Goal: Information Seeking & Learning: Understand process/instructions

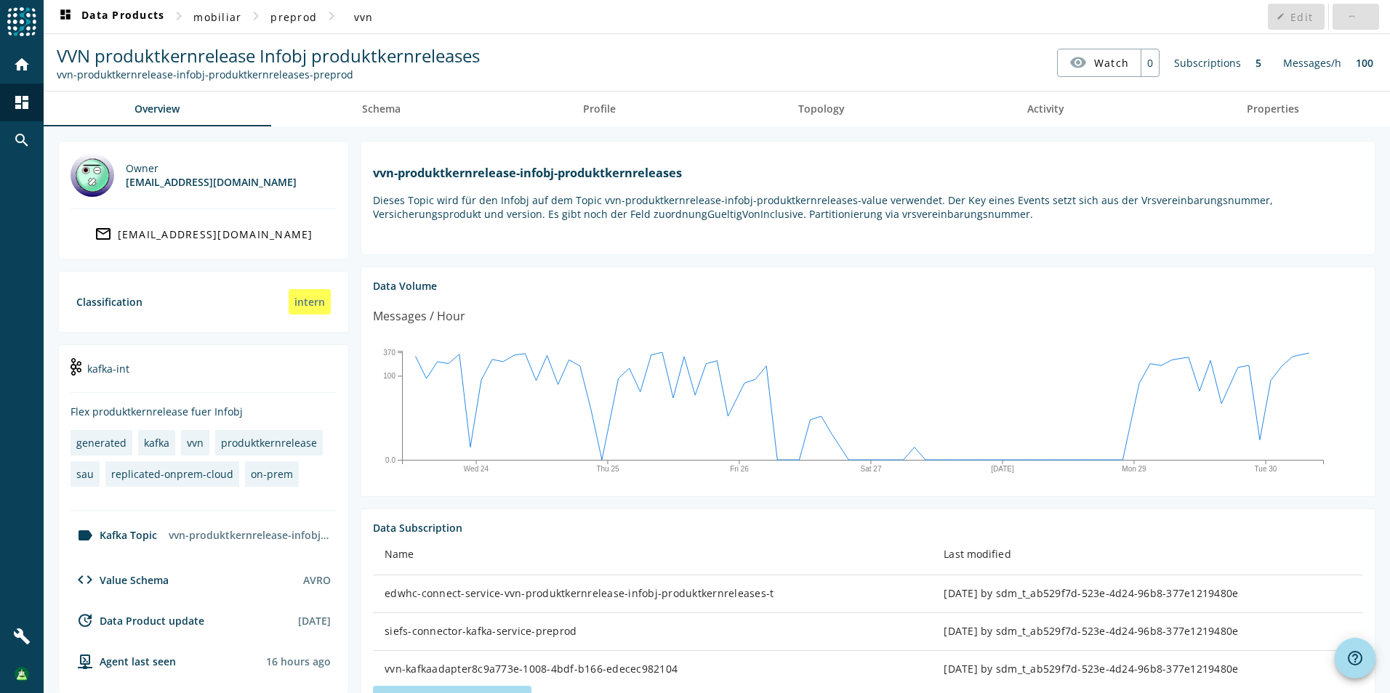
scroll to position [302, 0]
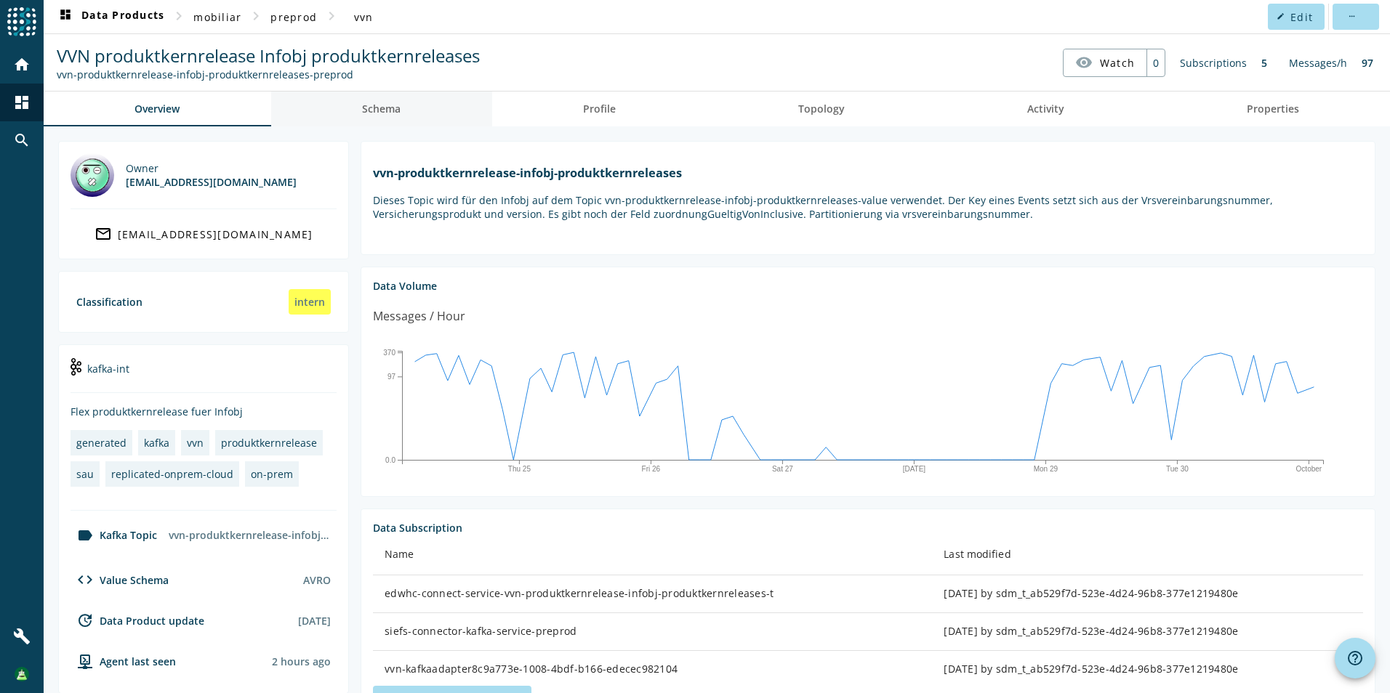
click at [370, 113] on span "Schema" at bounding box center [381, 109] width 39 height 10
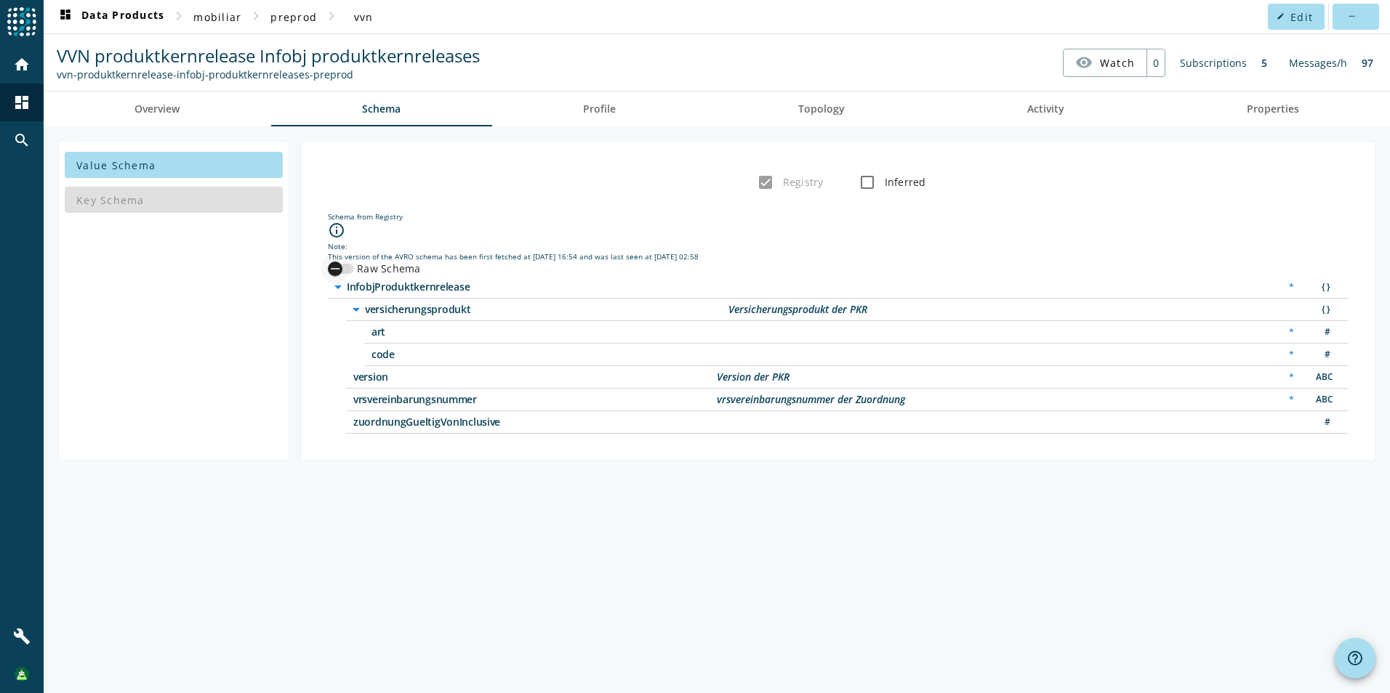
click at [344, 271] on div "button" at bounding box center [334, 268] width 29 height 29
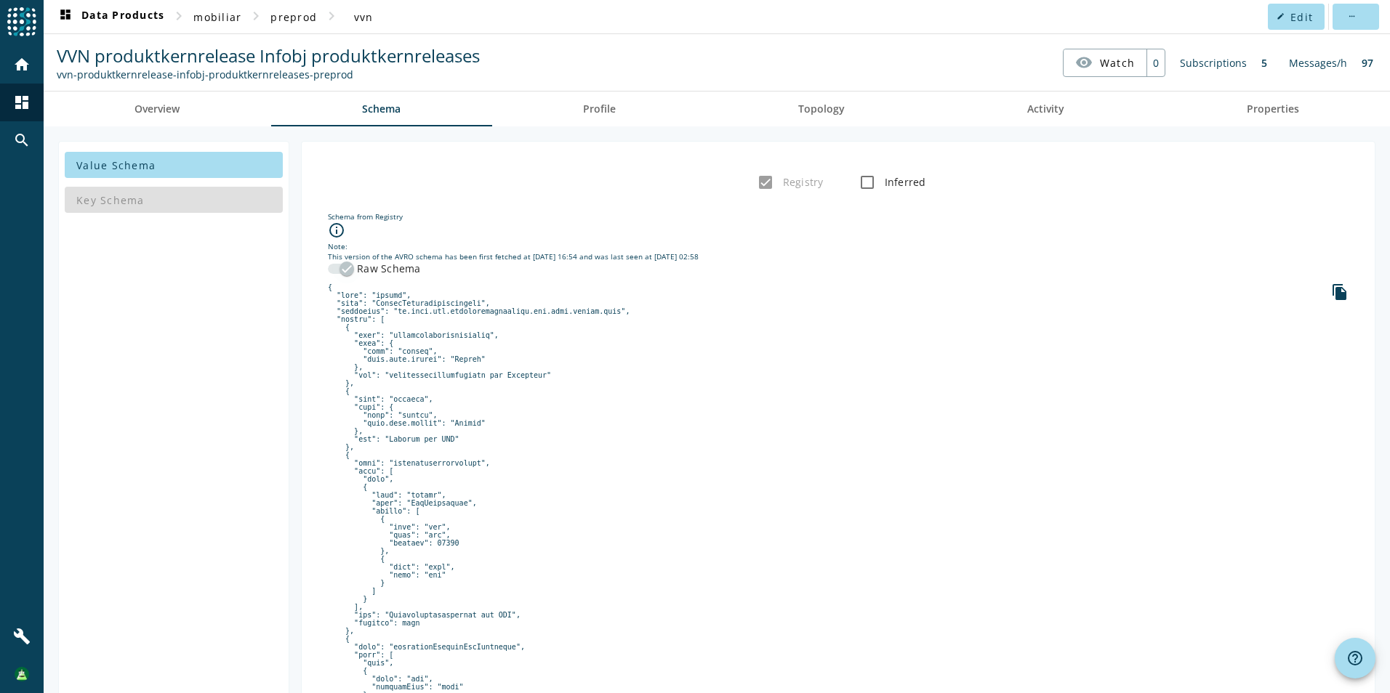
click at [344, 271] on icon "button" at bounding box center [346, 268] width 13 height 13
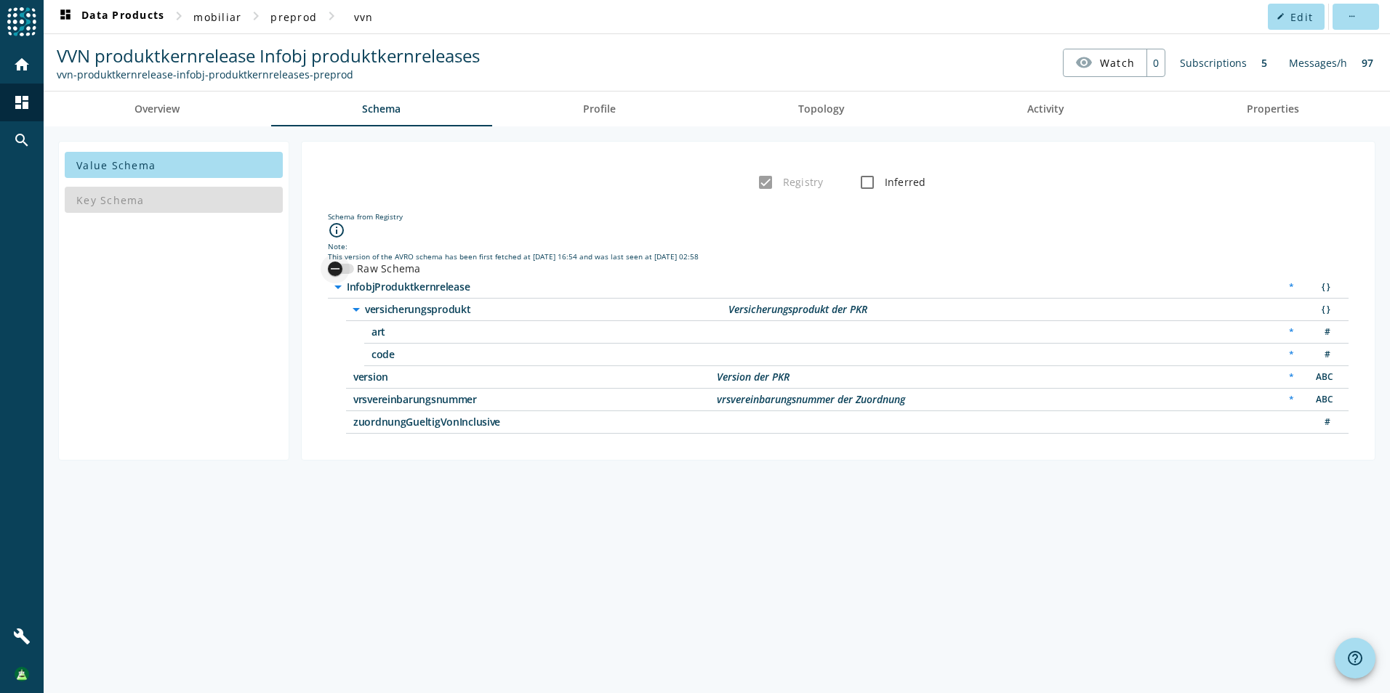
click at [344, 267] on div "button" at bounding box center [334, 268] width 29 height 29
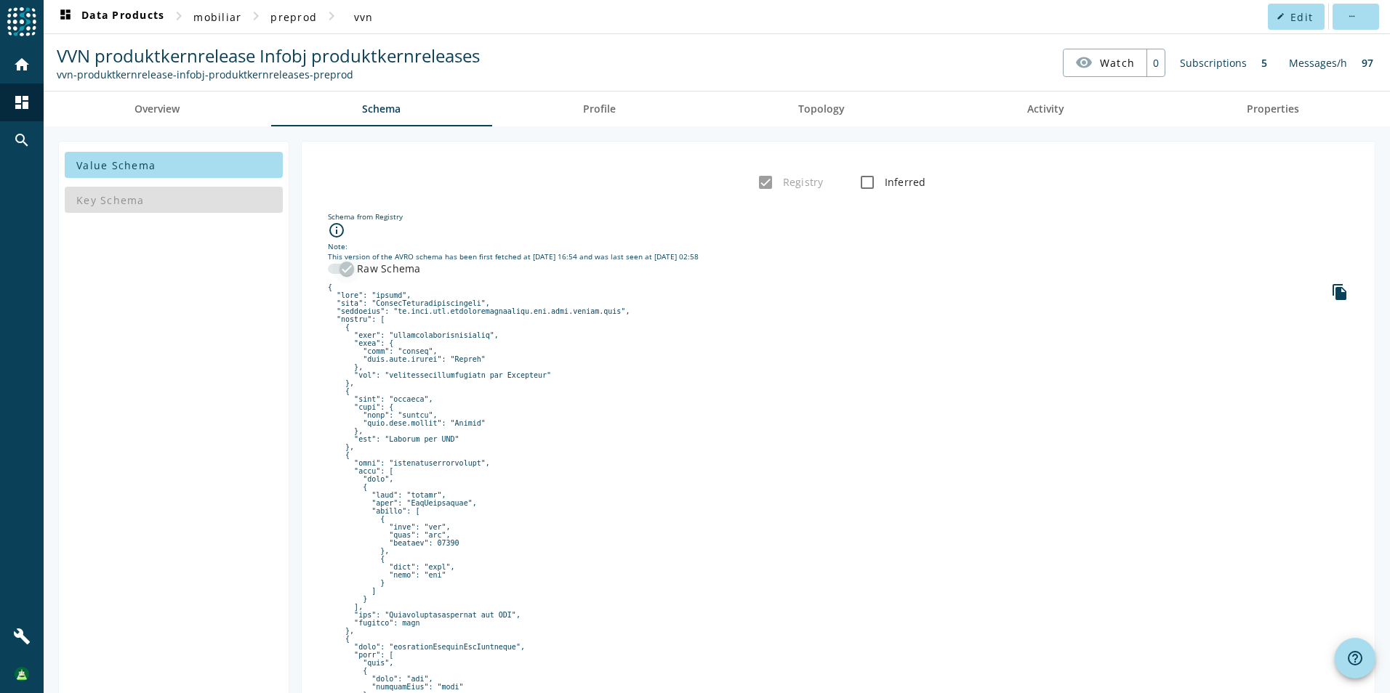
click at [341, 268] on icon "button" at bounding box center [346, 268] width 13 height 13
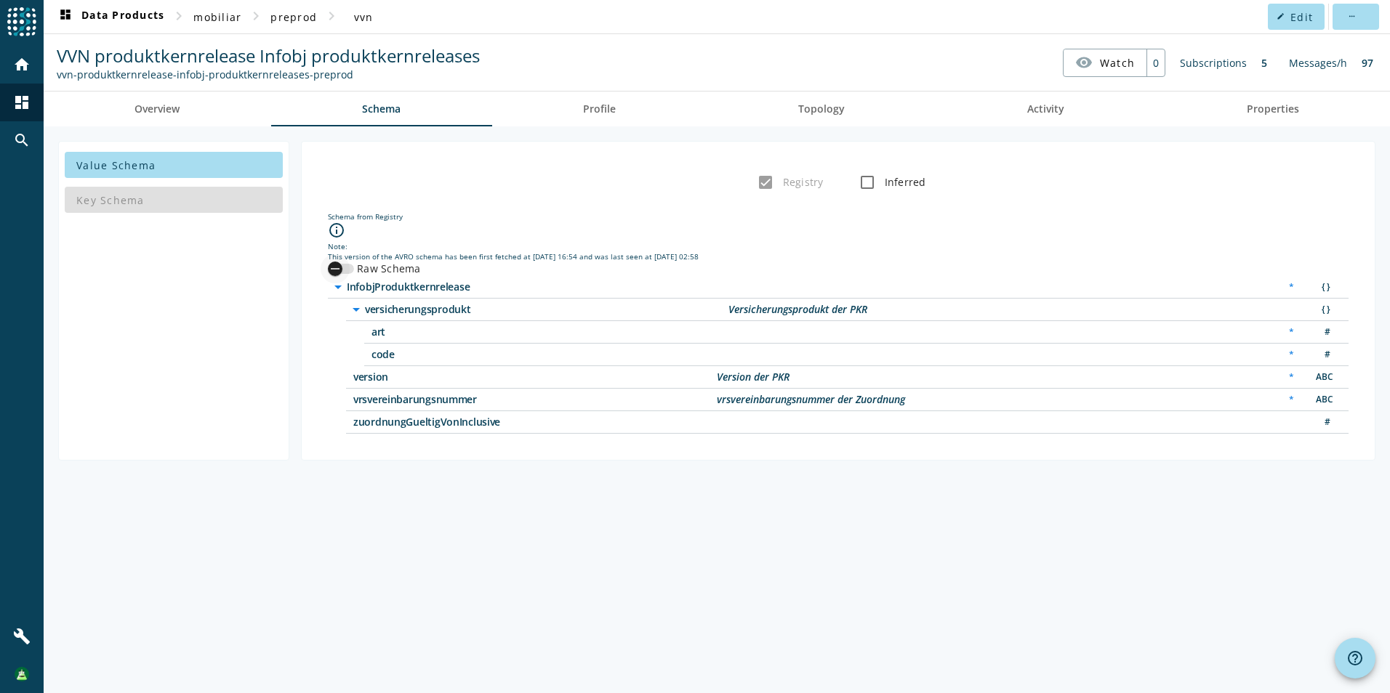
click at [341, 268] on icon "button" at bounding box center [334, 268] width 13 height 13
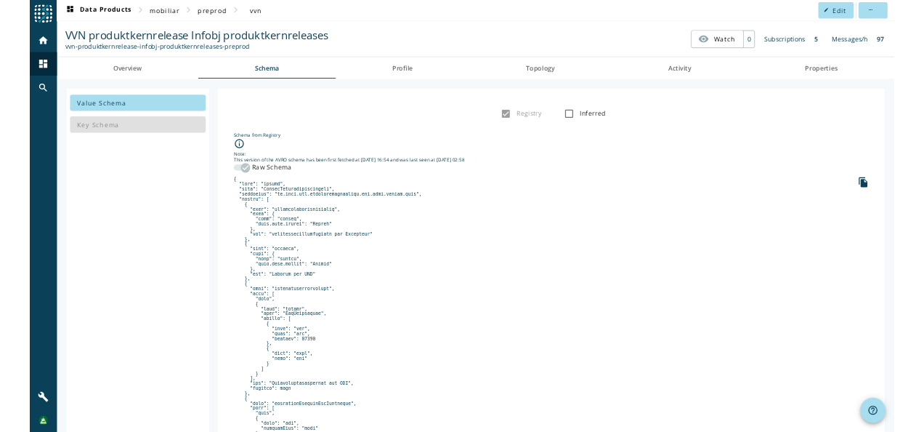
scroll to position [136, 0]
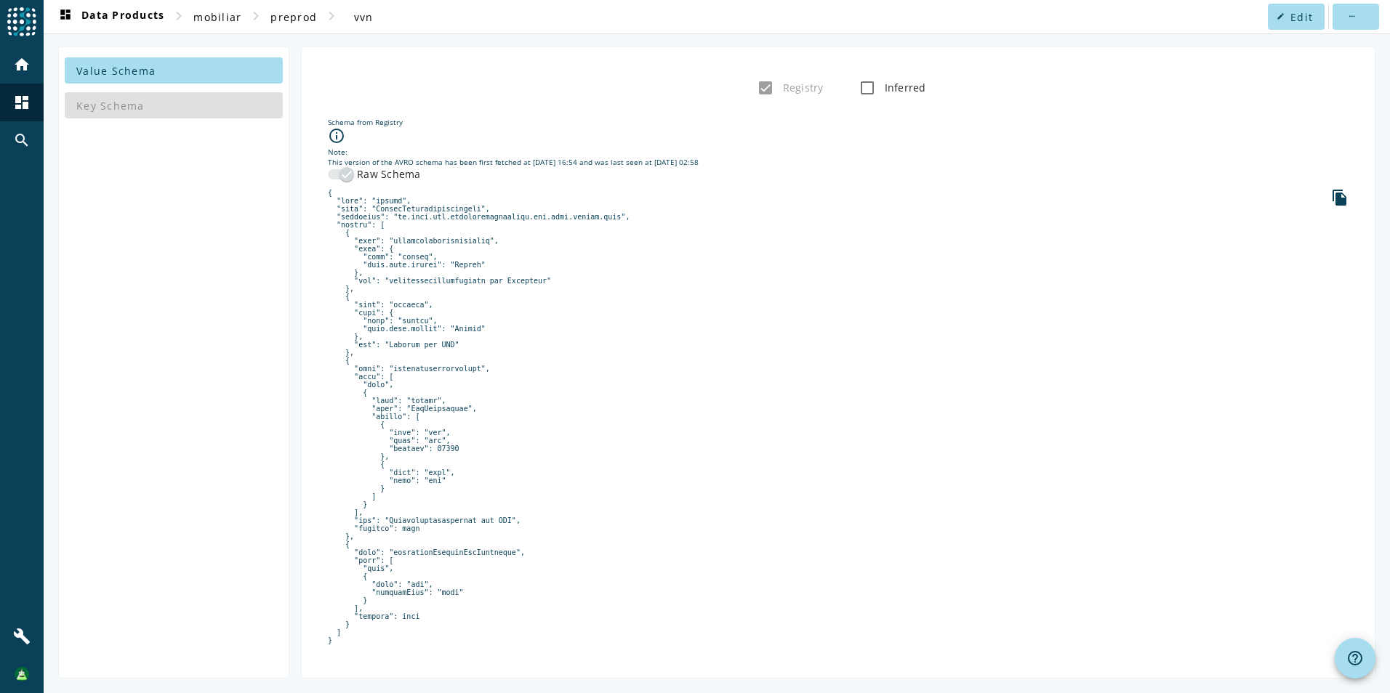
click at [184, 438] on div "Value Schema Key Schema" at bounding box center [173, 363] width 231 height 632
click at [469, 539] on pre at bounding box center [838, 417] width 1020 height 456
click at [471, 541] on pre at bounding box center [838, 417] width 1020 height 456
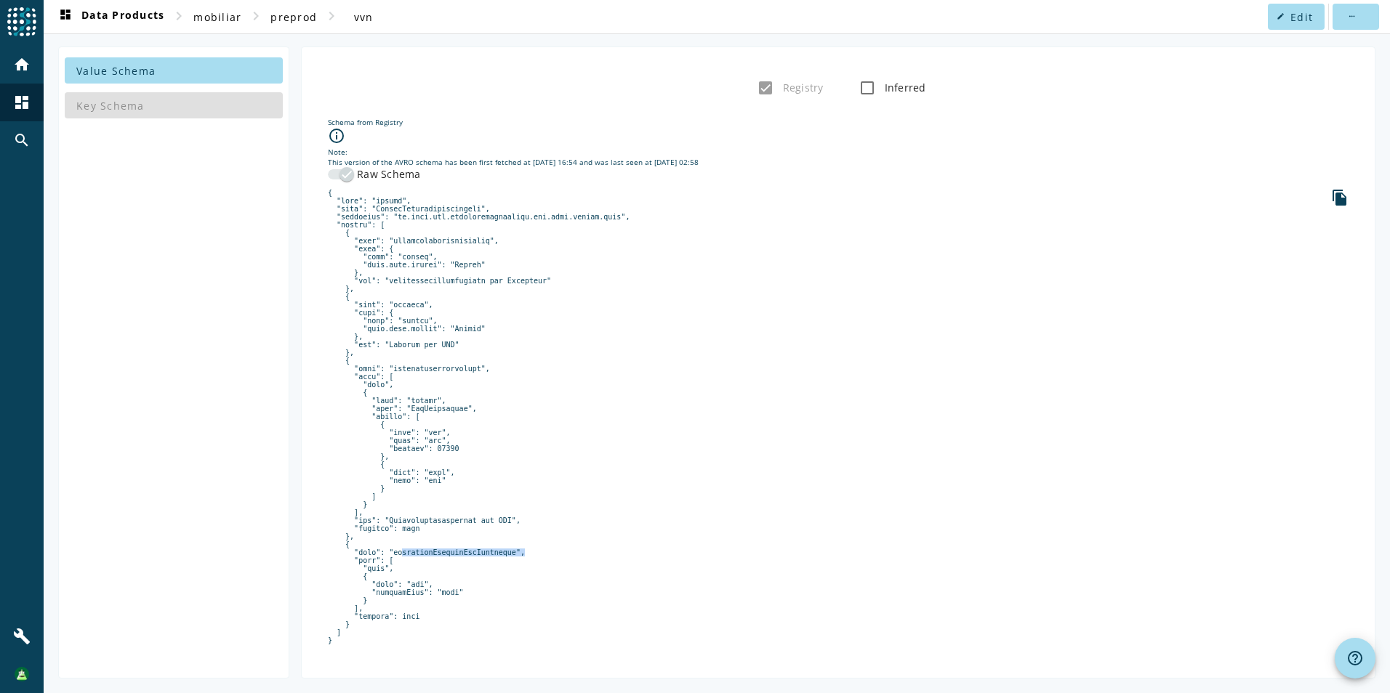
copy pre "zuordnungGueltigVonInclusive"
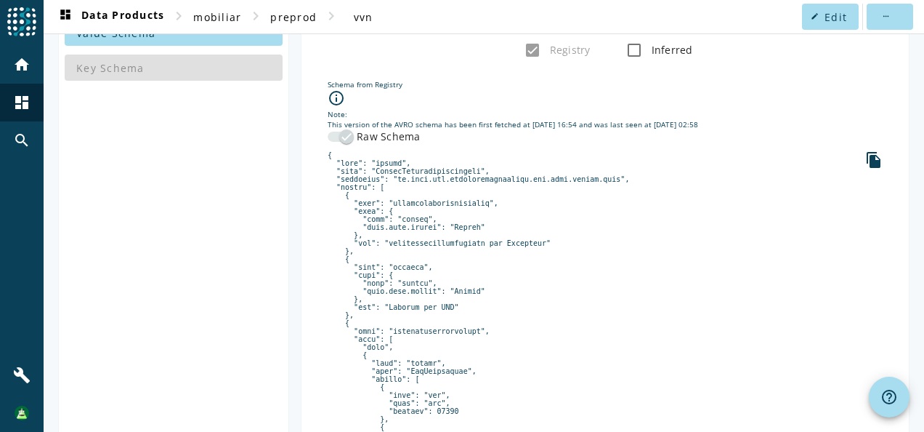
scroll to position [394, 0]
